Goal: Navigation & Orientation: Find specific page/section

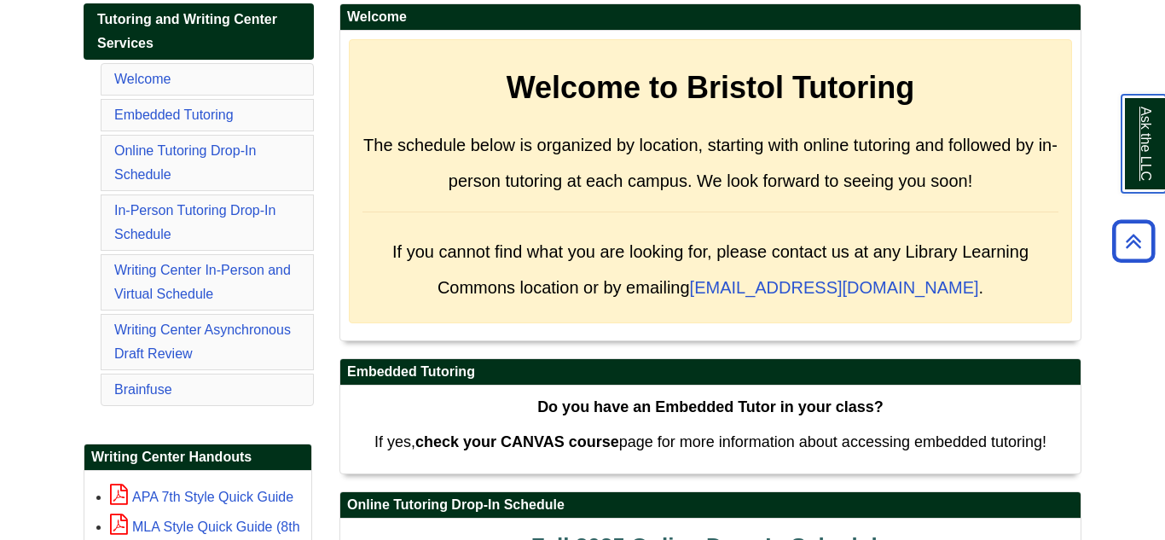
scroll to position [298, 0]
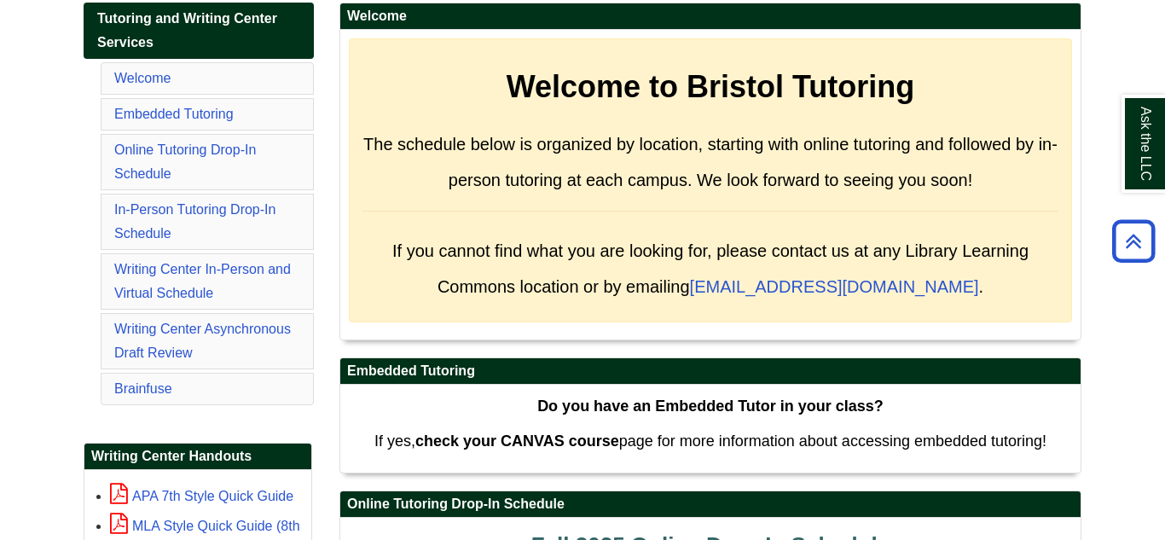
click at [132, 86] on li "Welcome" at bounding box center [207, 78] width 213 height 32
click at [130, 82] on link "Welcome" at bounding box center [142, 78] width 56 height 14
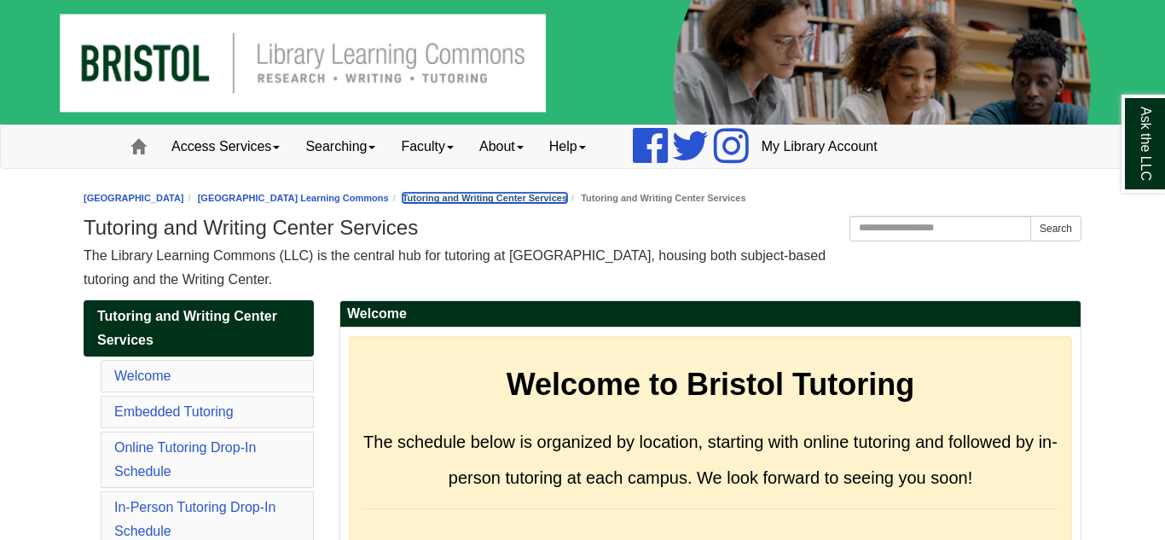
click at [567, 193] on link "Tutoring and Writing Center Services" at bounding box center [485, 198] width 165 height 10
click at [537, 205] on li "Tutoring and Writing Center Services" at bounding box center [478, 198] width 178 height 16
click at [533, 200] on link "Tutoring and Writing Center Services" at bounding box center [485, 198] width 165 height 10
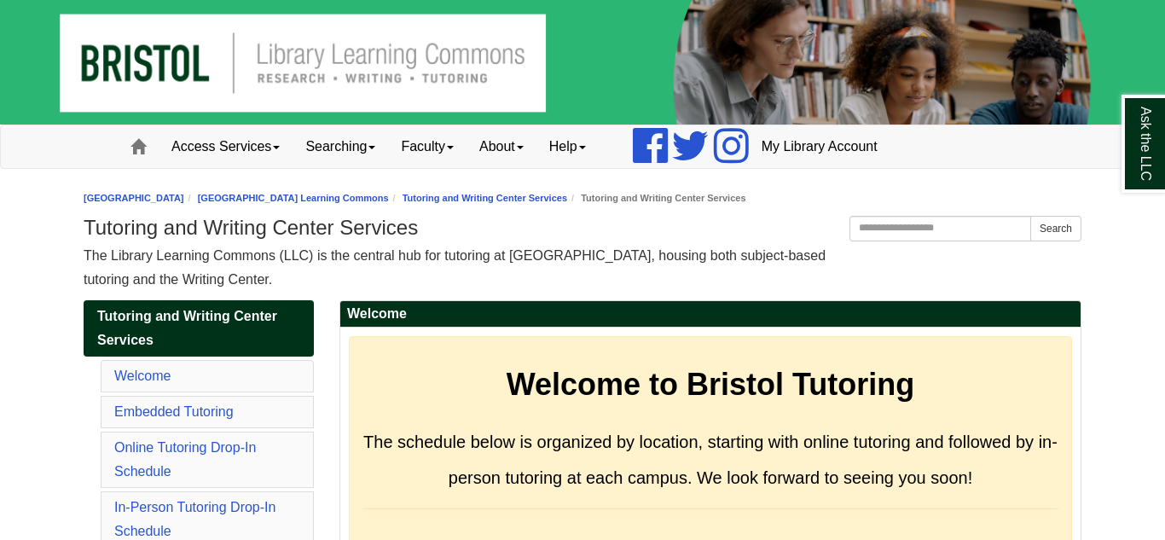
click at [441, 189] on div "[GEOGRAPHIC_DATA] [GEOGRAPHIC_DATA] Learning Commons Website Pages Tutoring and…" at bounding box center [583, 238] width 998 height 105
click at [389, 193] on link "[GEOGRAPHIC_DATA] Learning Commons" at bounding box center [293, 198] width 191 height 10
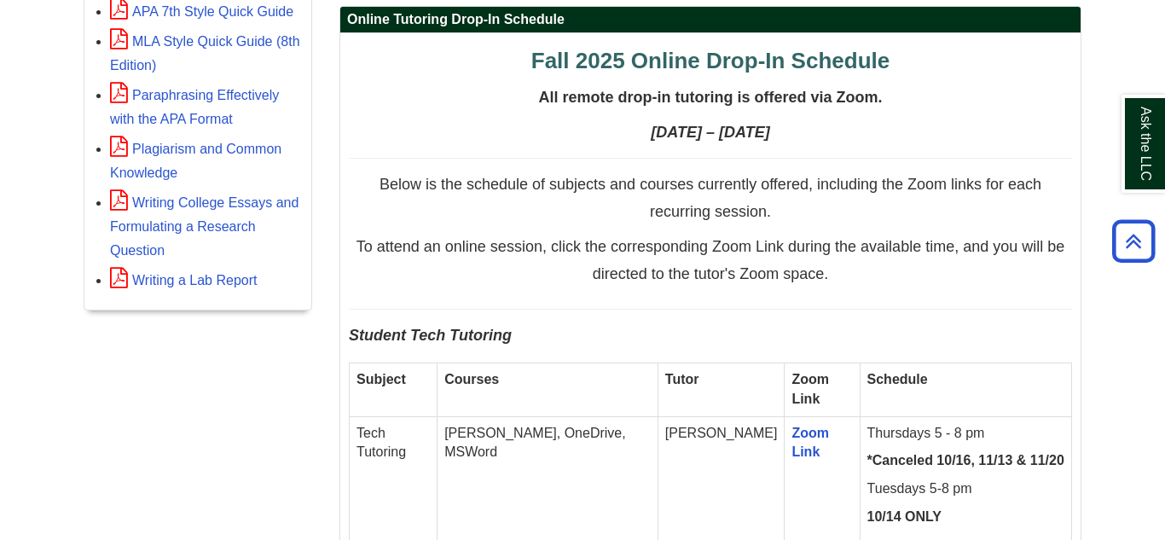
scroll to position [784, 0]
